Goal: Information Seeking & Learning: Learn about a topic

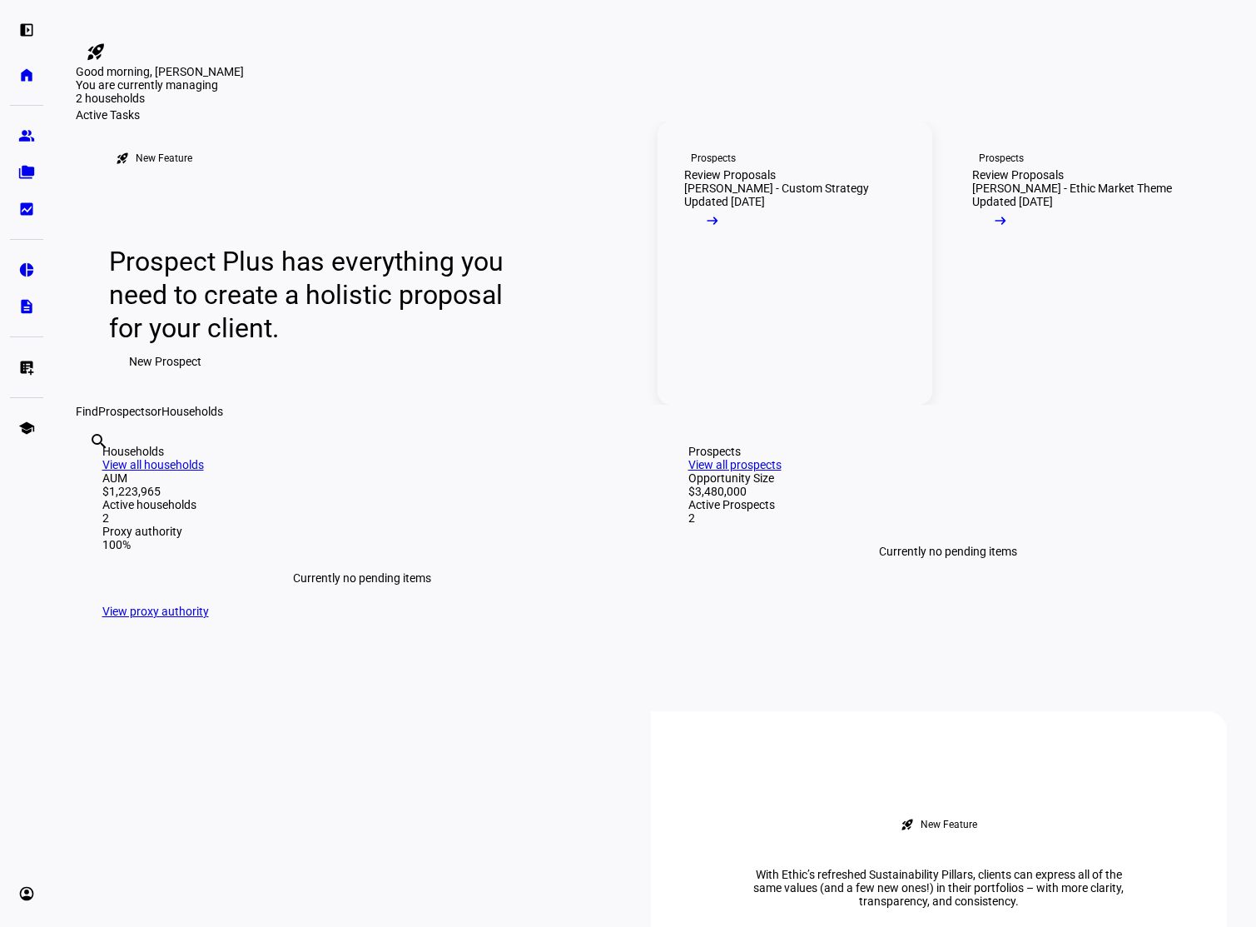
click at [721, 229] on mat-icon "arrow_right_alt" at bounding box center [712, 220] width 17 height 17
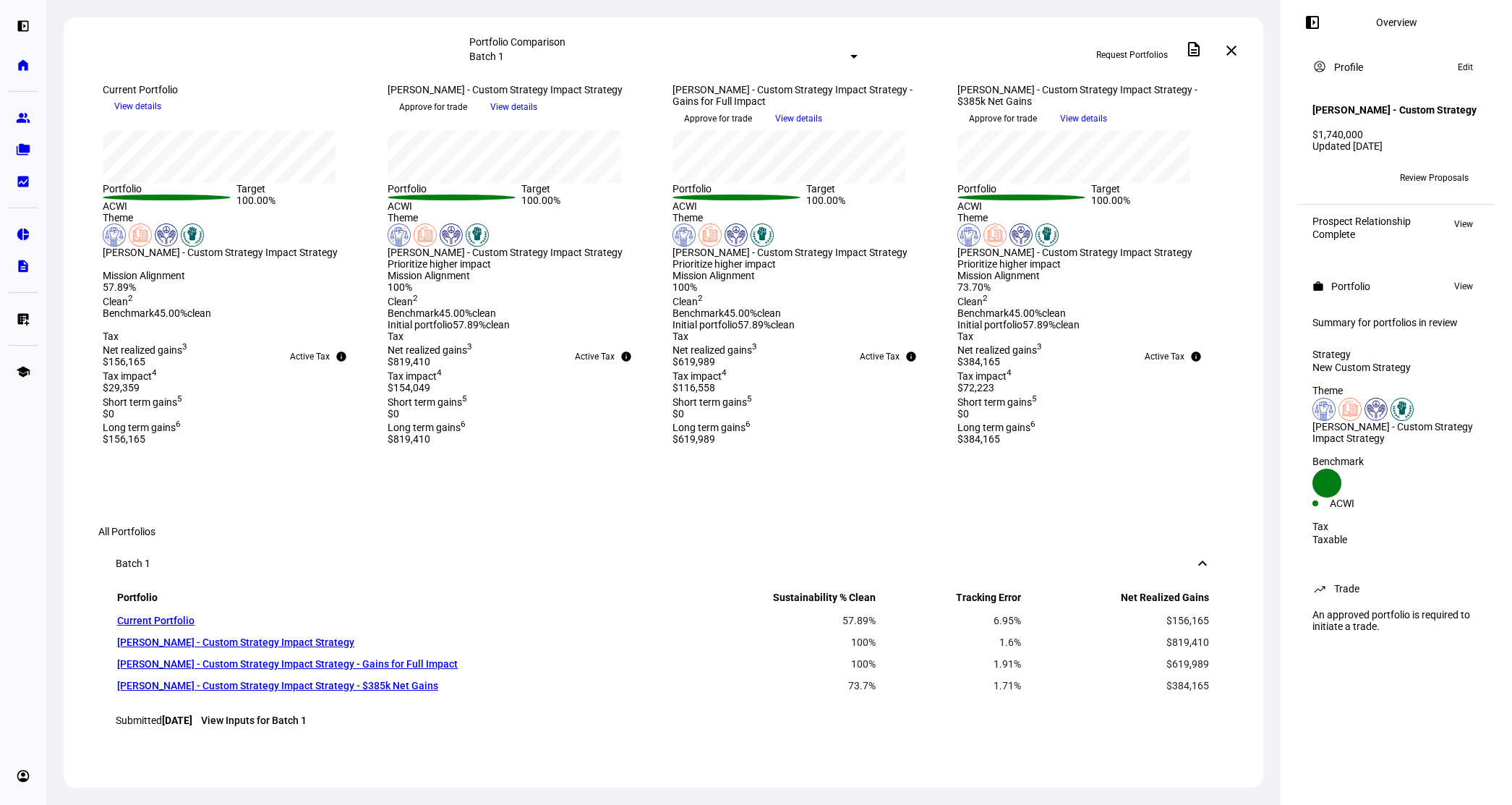
scroll to position [578, 0]
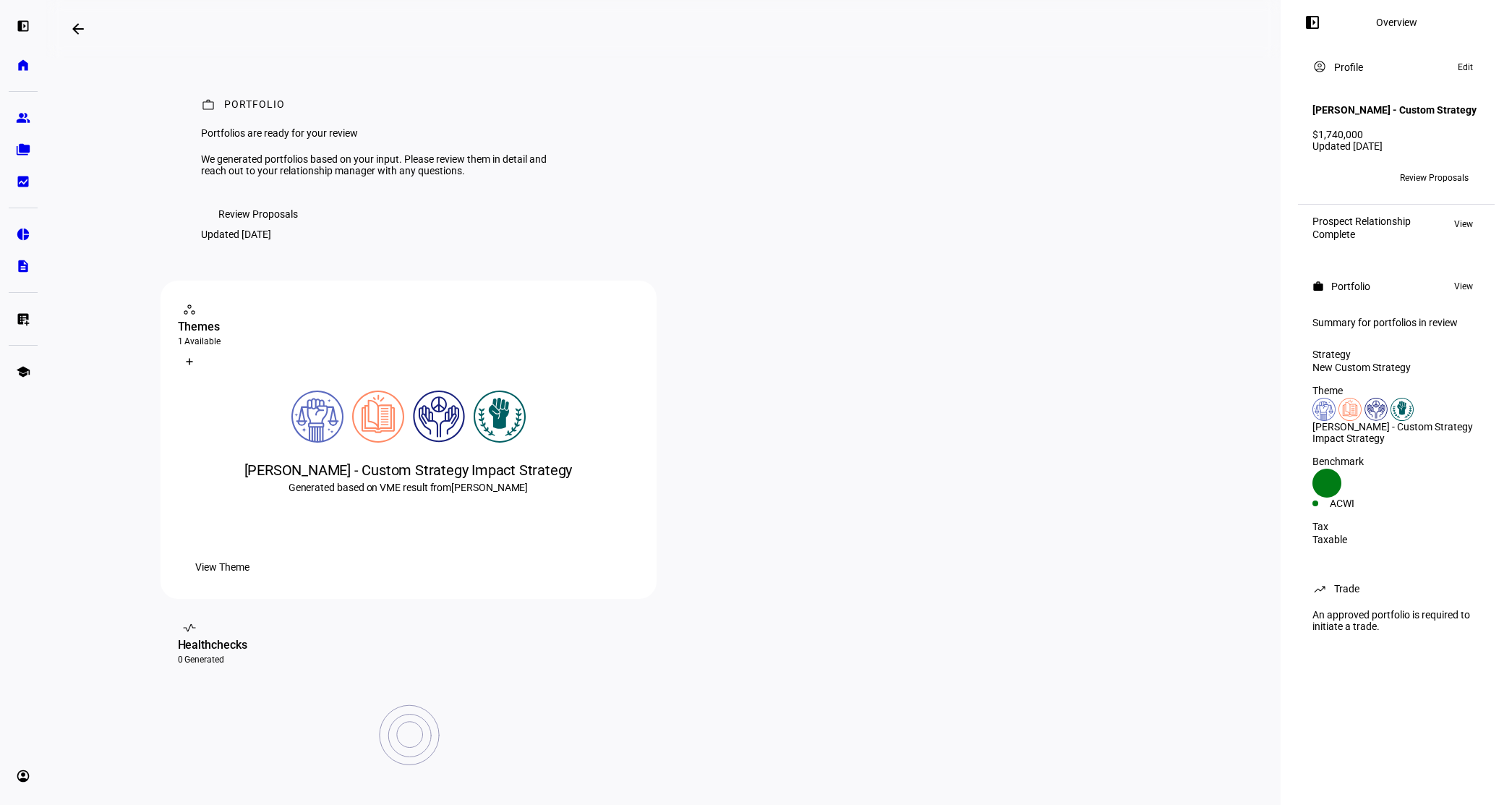
click at [249, 581] on span "View Theme" at bounding box center [222, 566] width 54 height 29
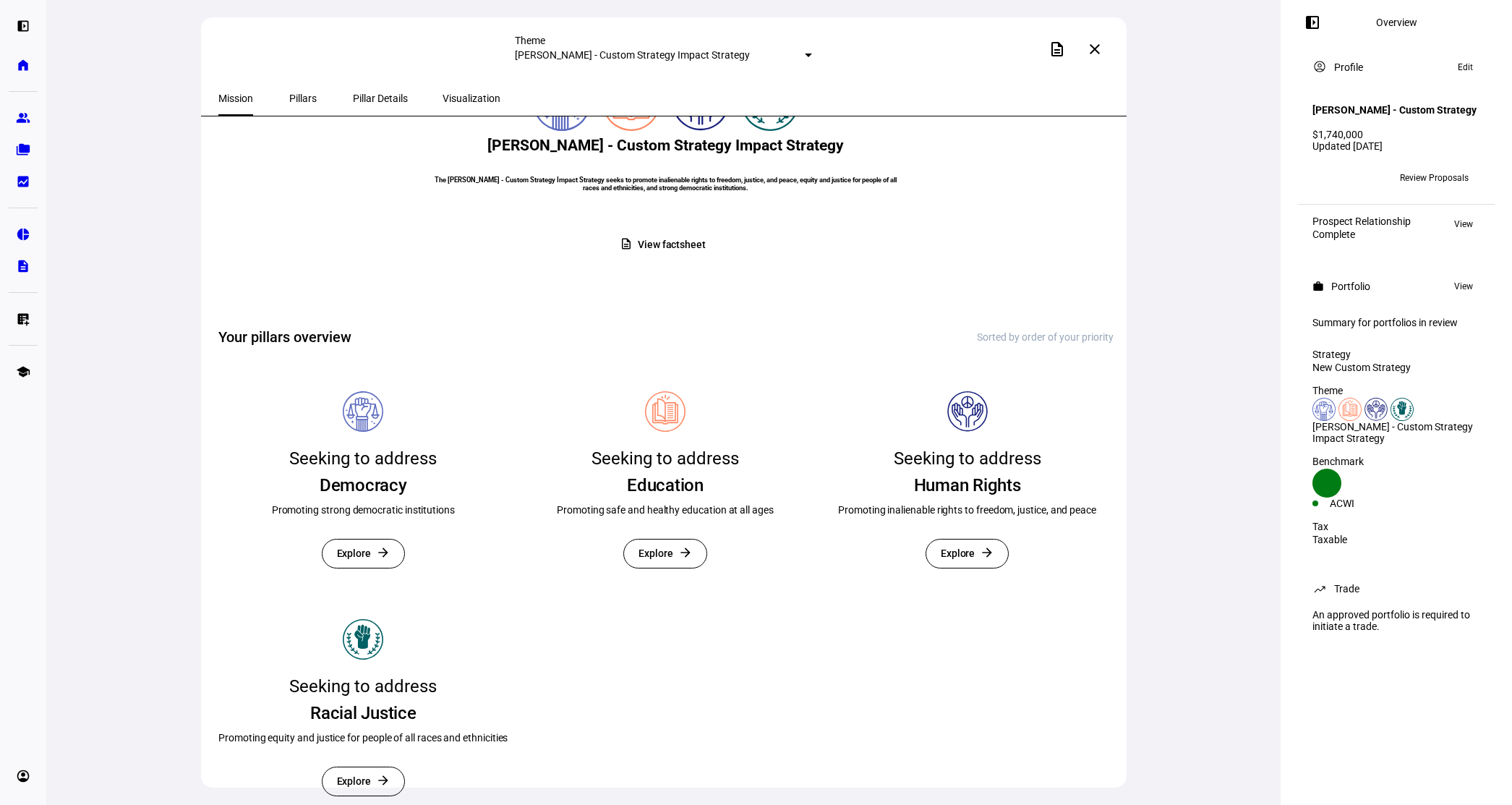
scroll to position [217, 0]
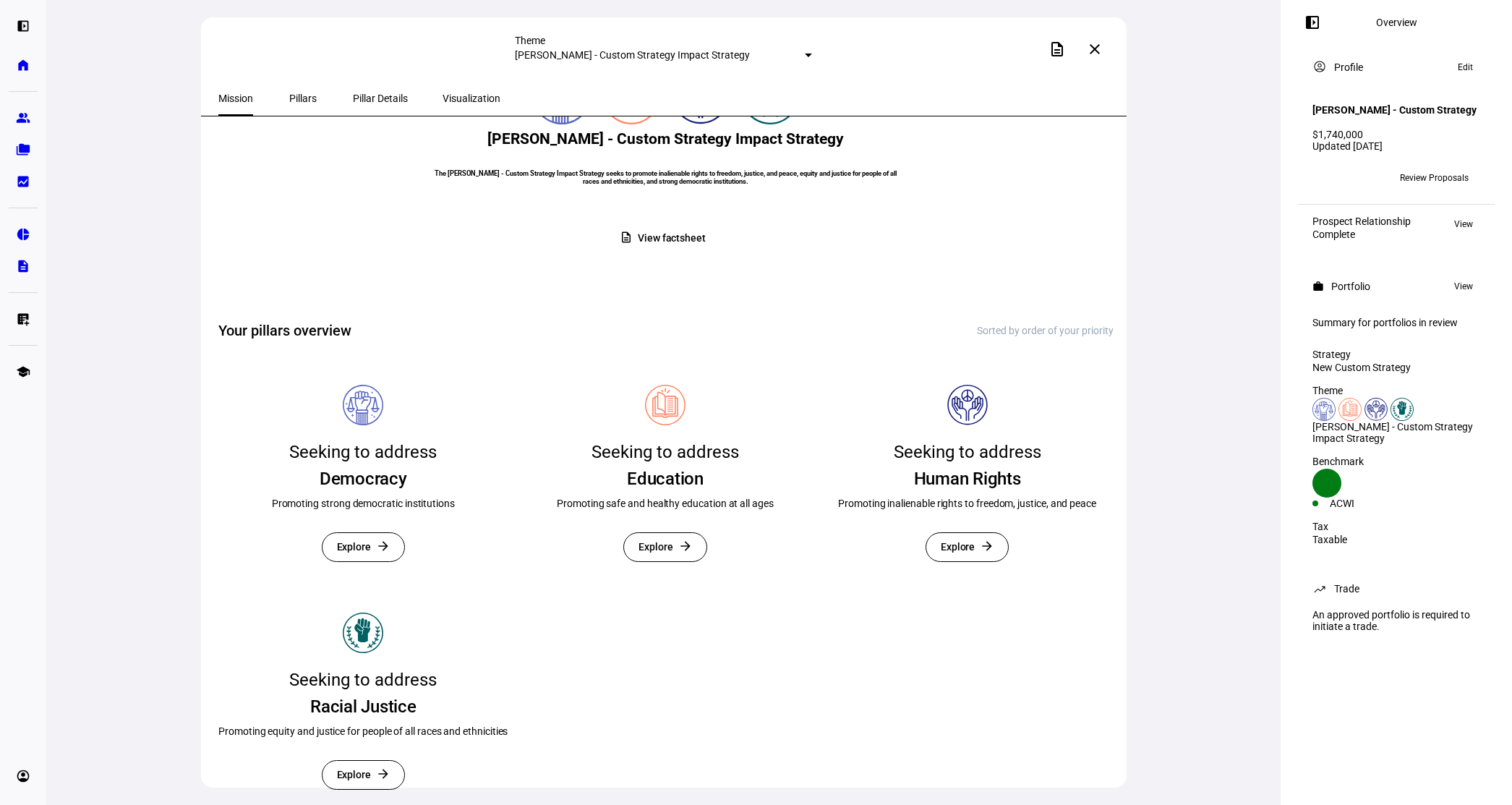
click at [296, 102] on span "Pillars" at bounding box center [303, 98] width 28 height 10
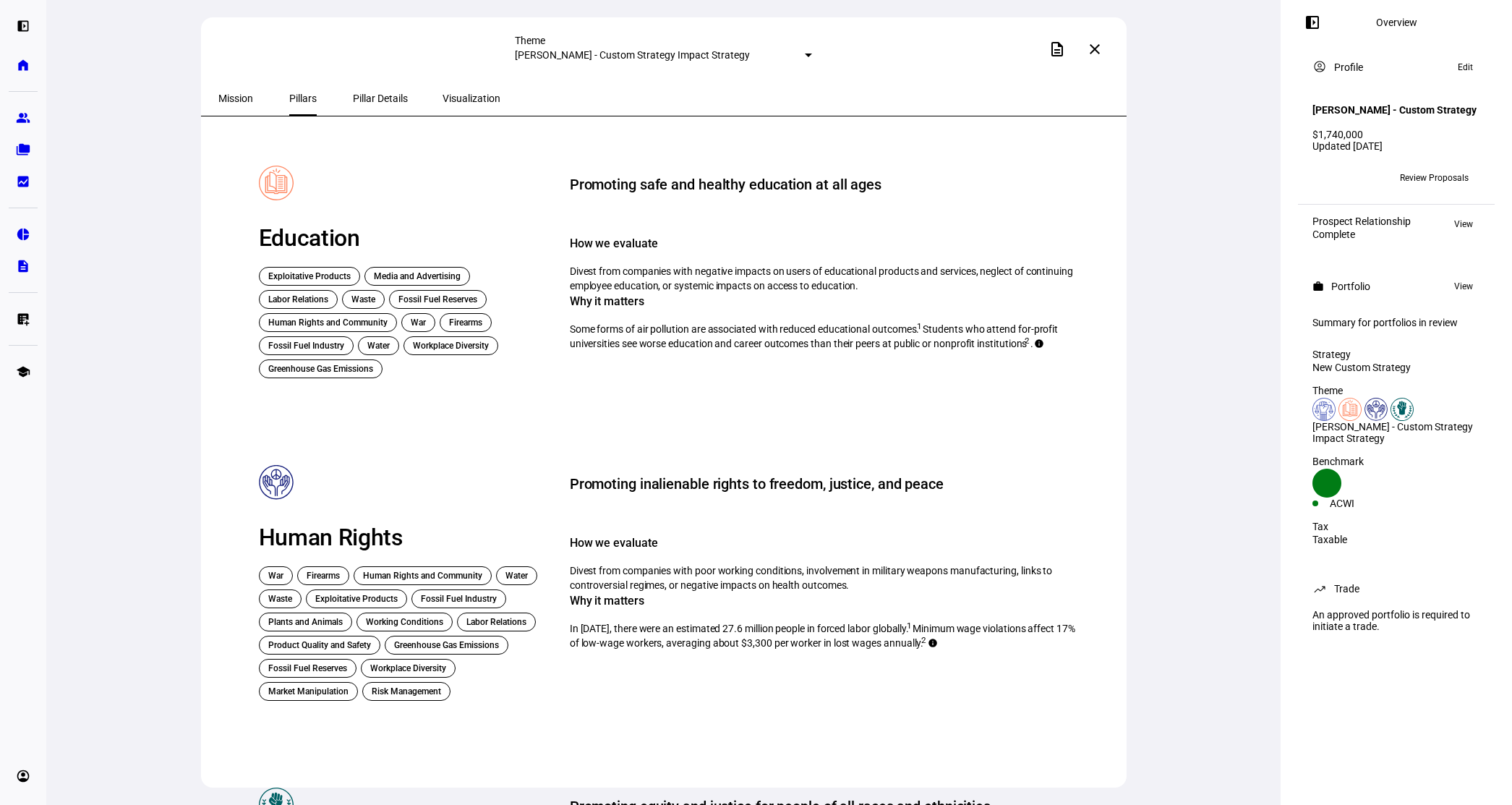
scroll to position [361, 0]
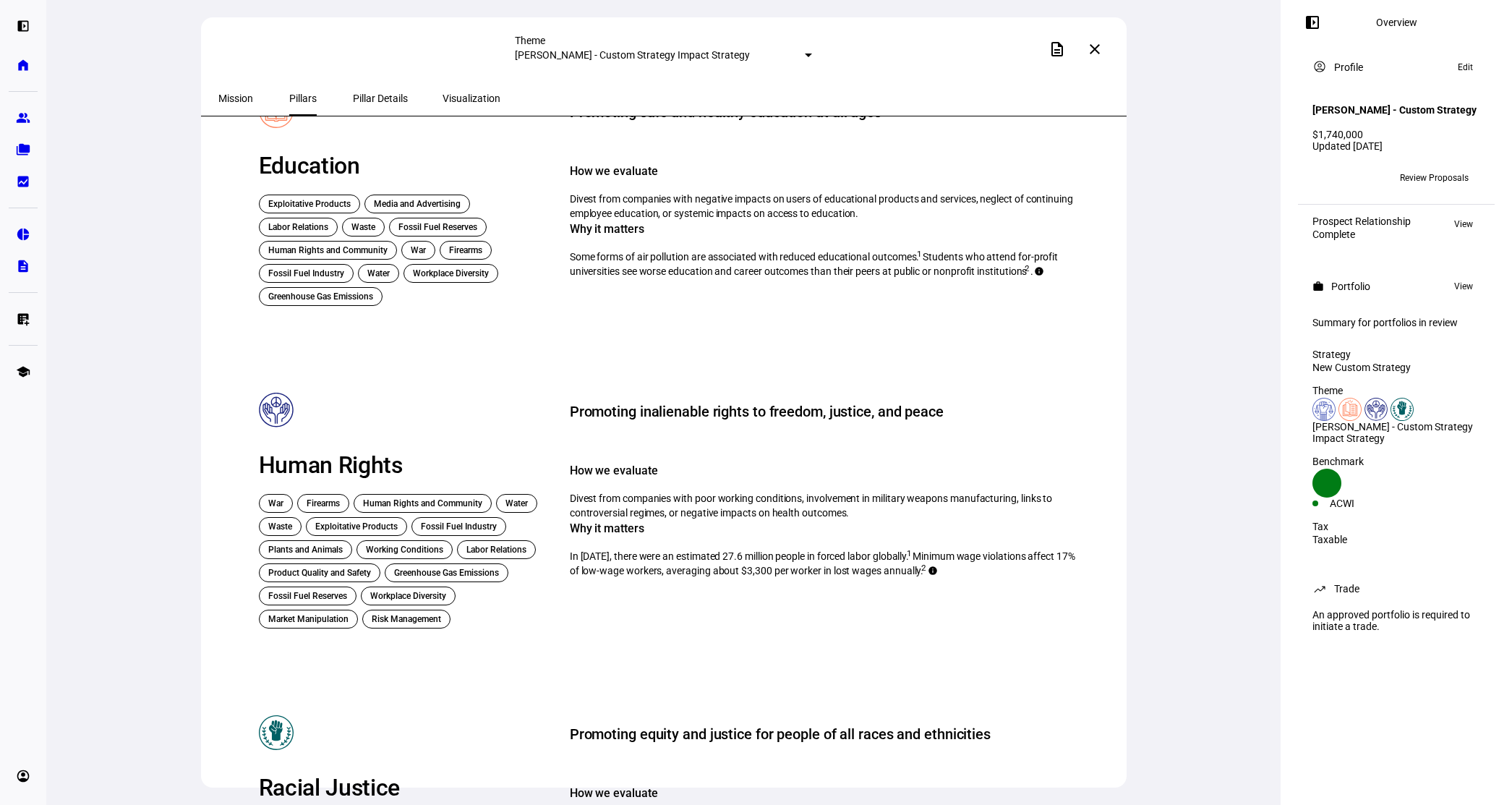
click at [365, 96] on span "Pillar Details" at bounding box center [380, 98] width 55 height 10
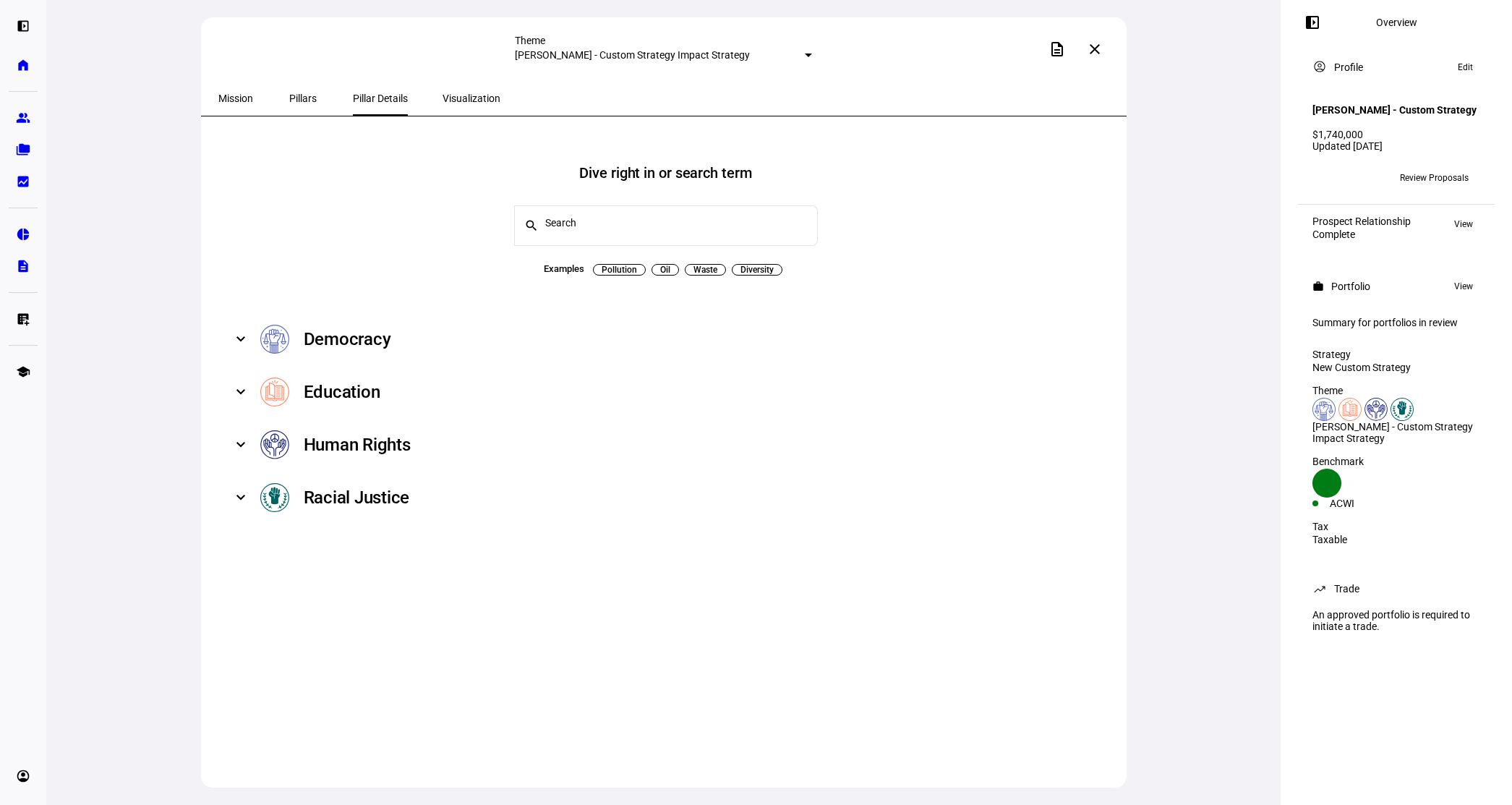
click at [245, 333] on mat-expansion-panel-header "Democracy" at bounding box center [665, 339] width 895 height 53
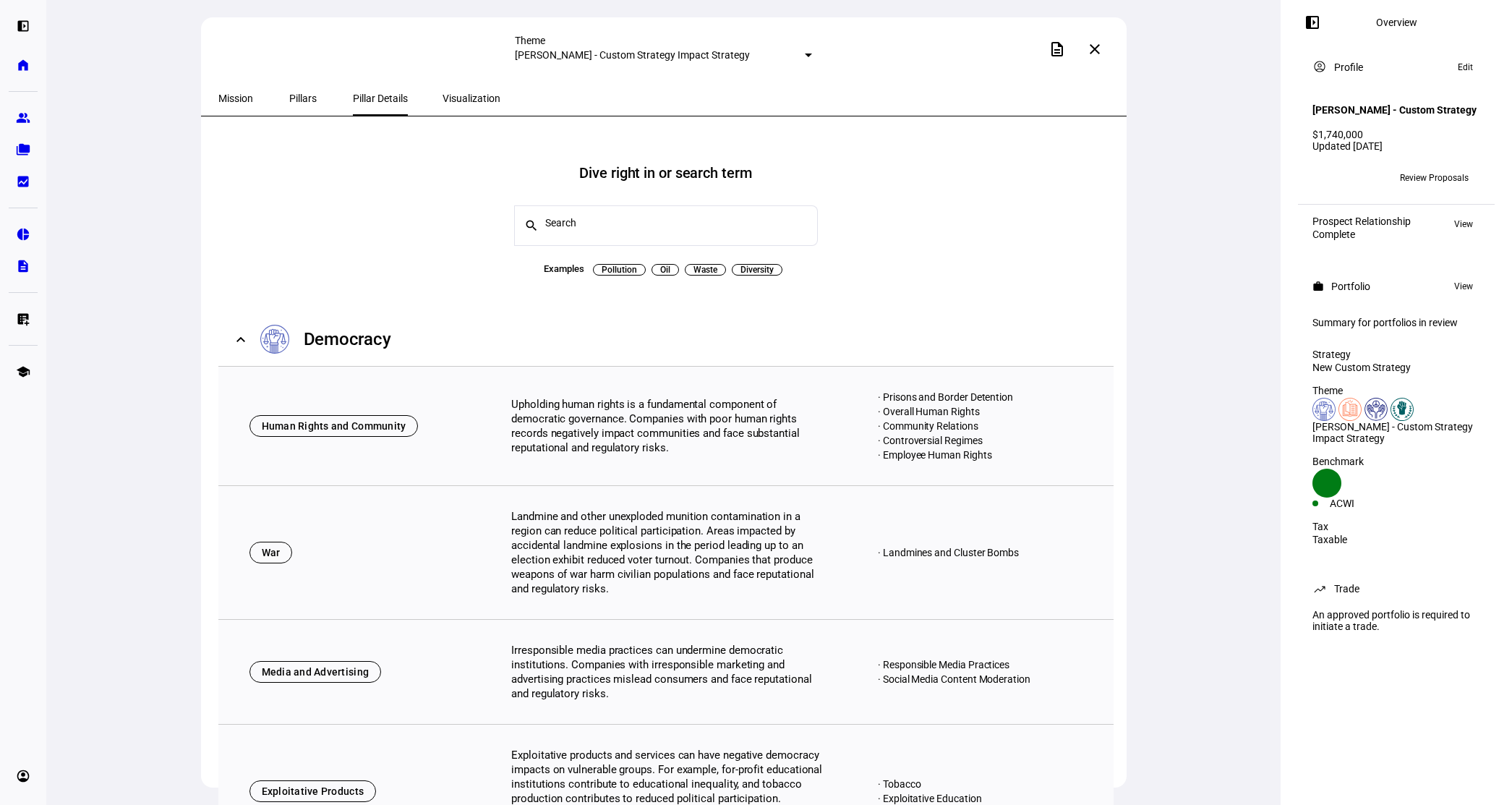
click at [442, 93] on span "Visualization" at bounding box center [471, 98] width 58 height 10
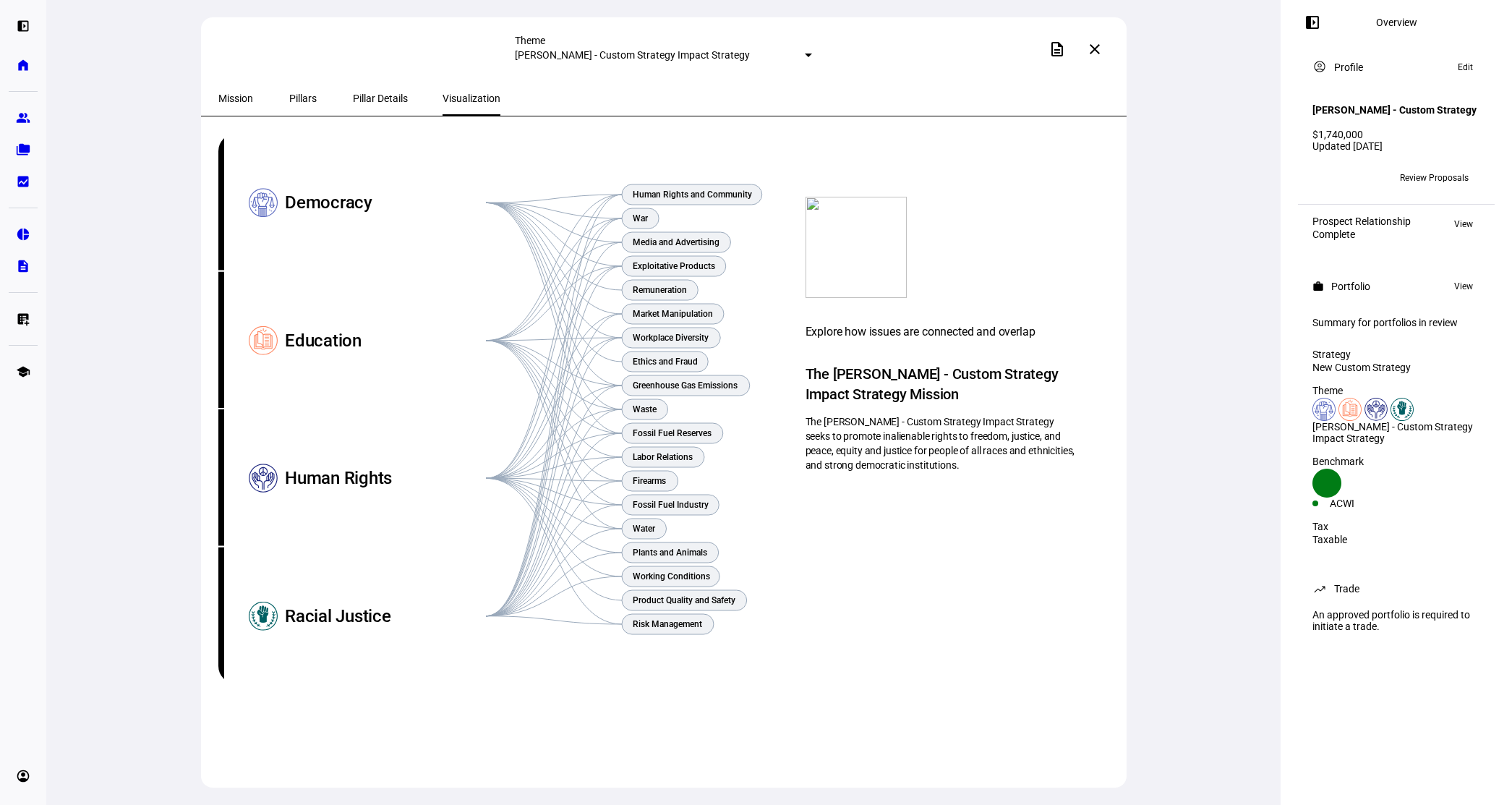
click at [356, 106] on span "Pillar Details" at bounding box center [380, 98] width 55 height 35
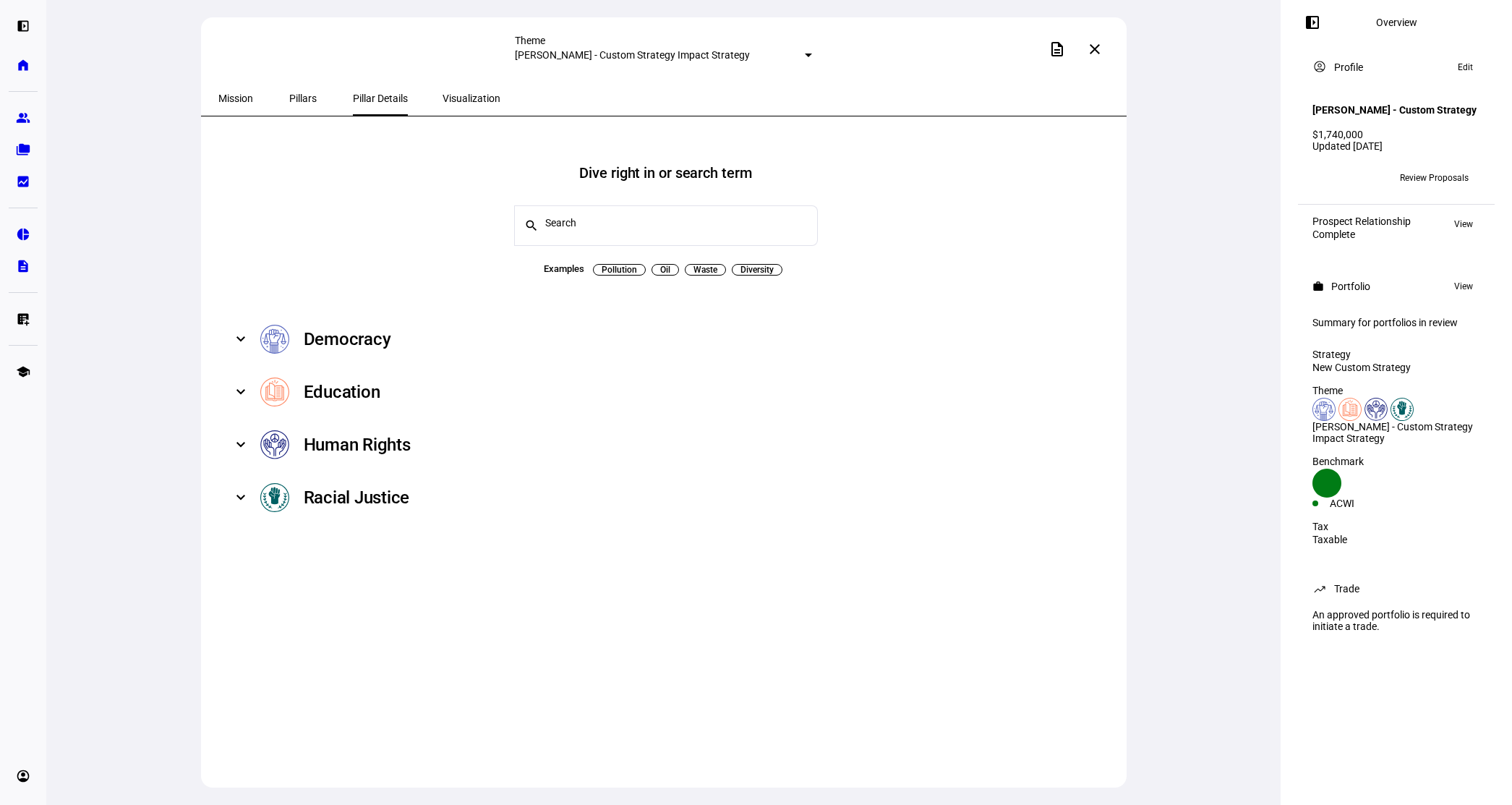
click at [241, 442] on span at bounding box center [241, 445] width 6 height 17
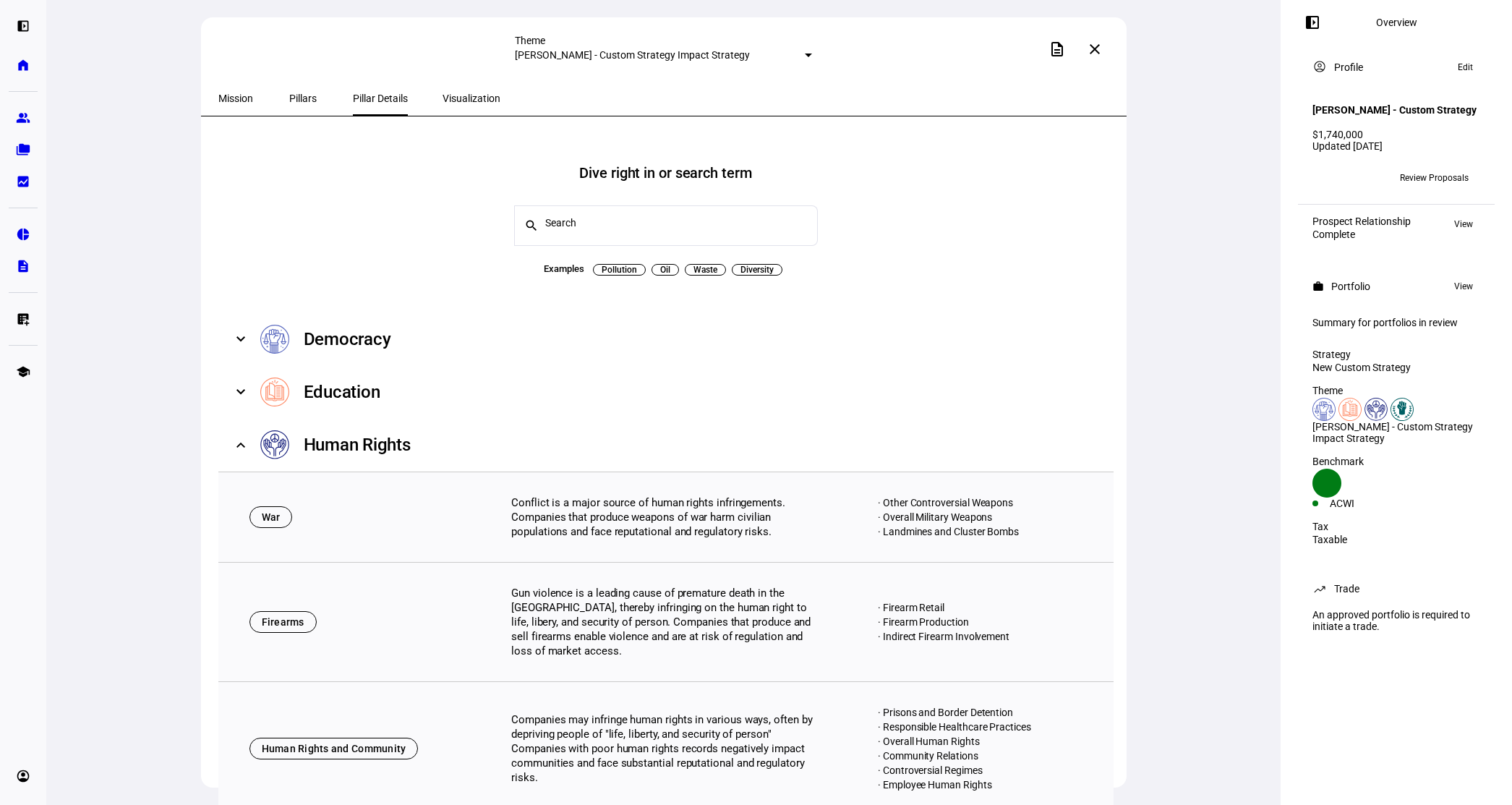
click at [289, 104] on span "Pillars" at bounding box center [303, 98] width 28 height 35
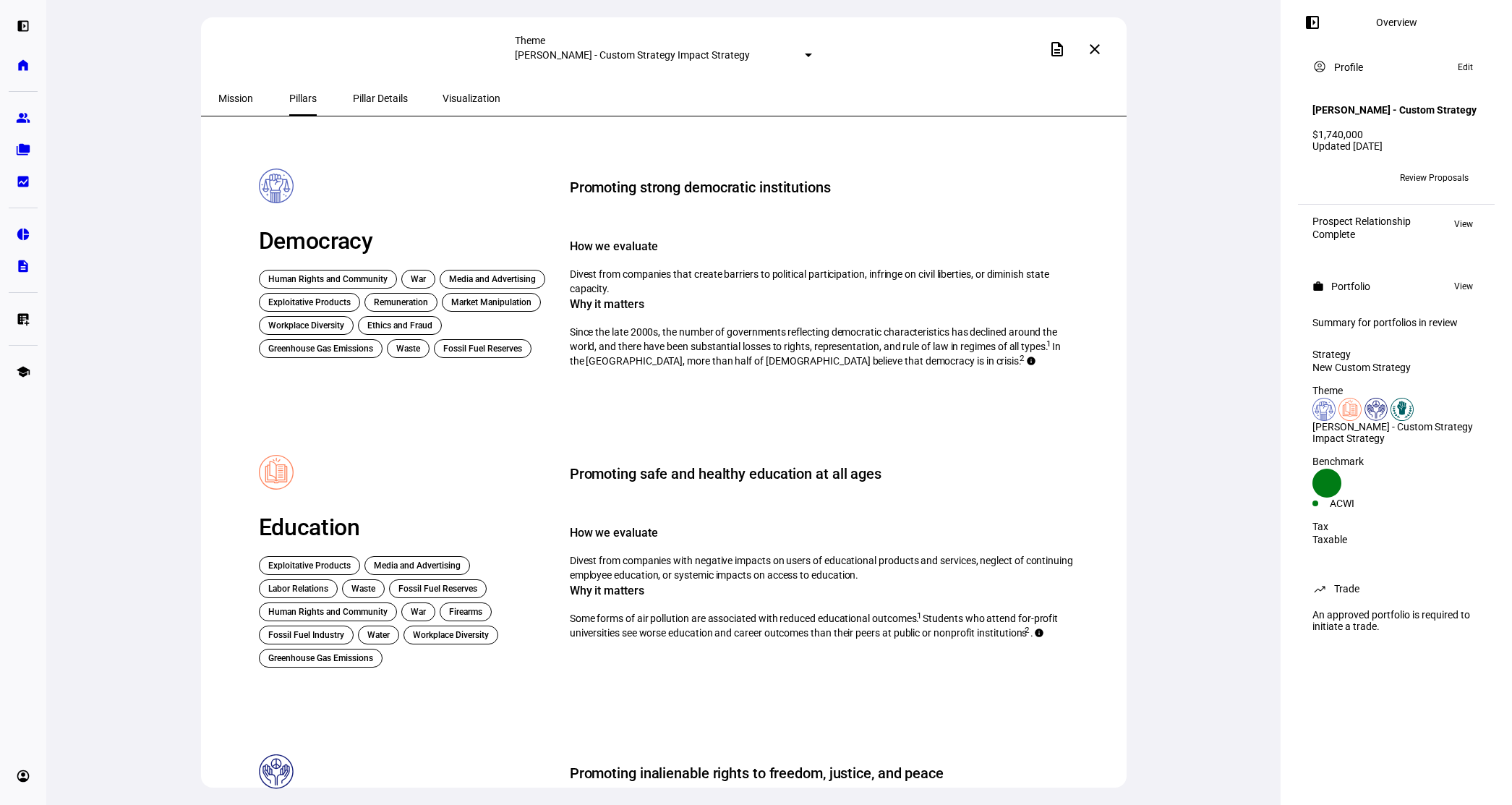
click at [241, 93] on span "Mission" at bounding box center [235, 98] width 35 height 10
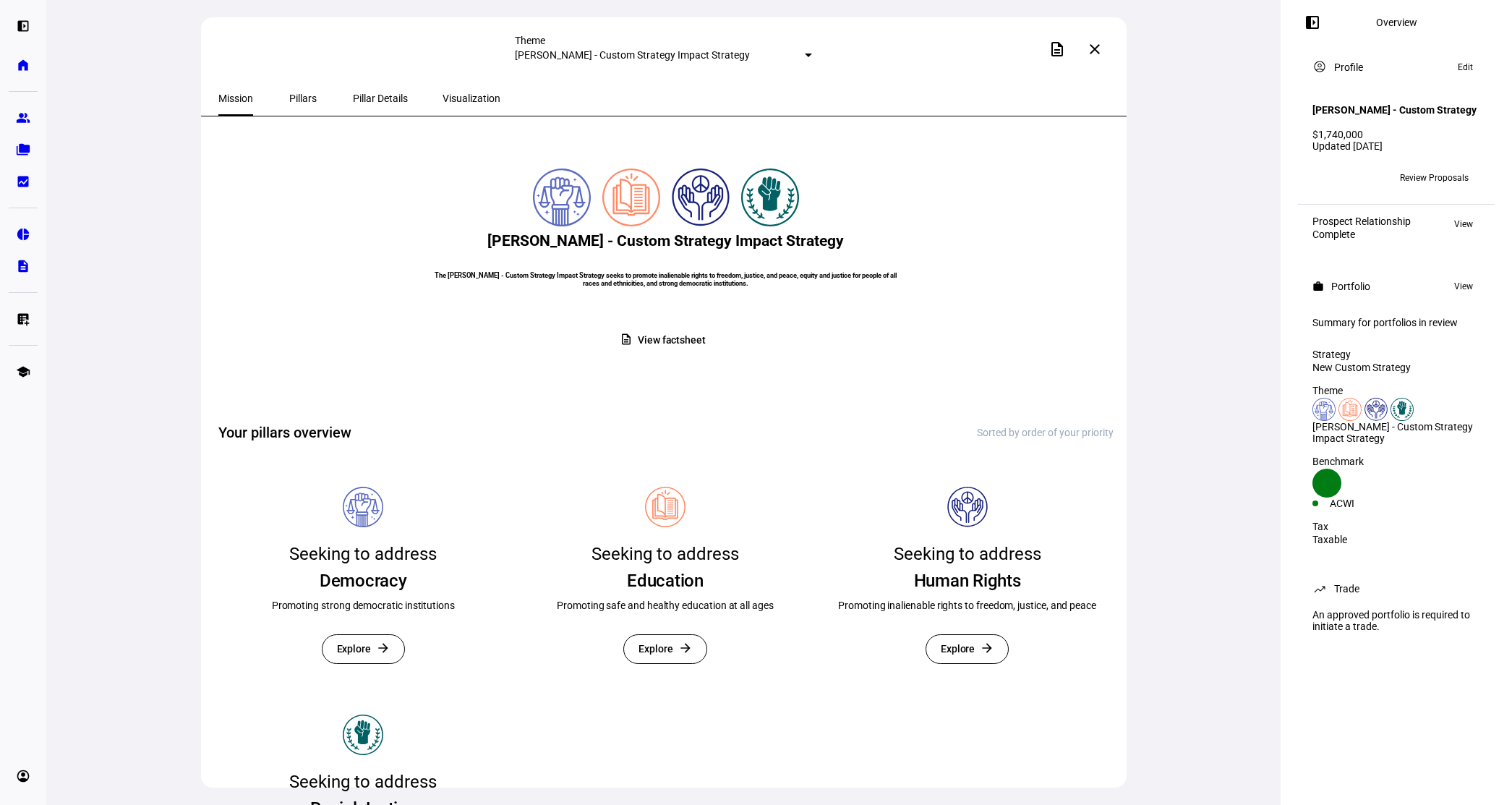
click at [678, 354] on span "View factsheet" at bounding box center [671, 340] width 68 height 28
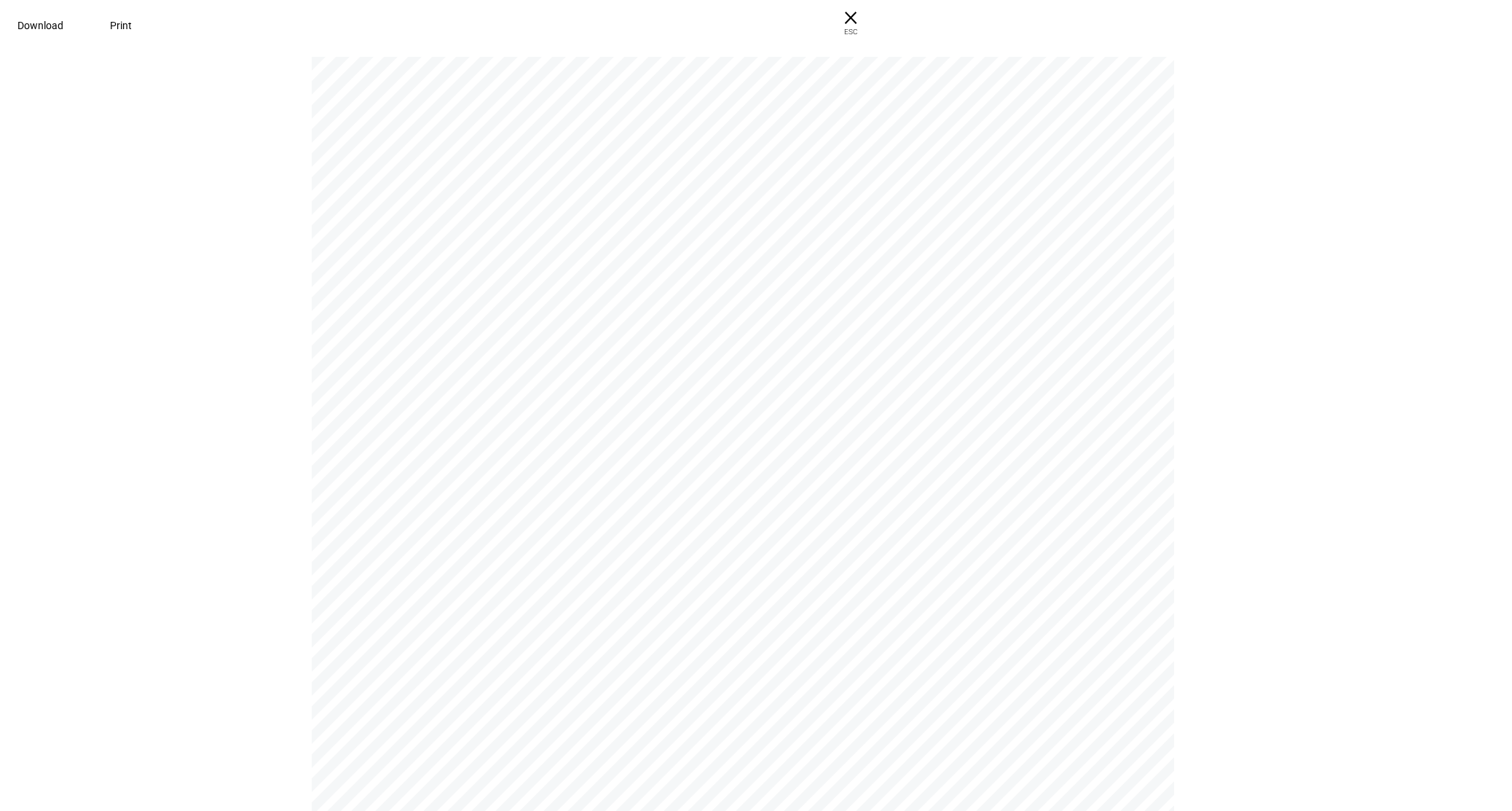
click at [132, 29] on span "Print" at bounding box center [121, 24] width 22 height 11
